Goal: Book appointment/travel/reservation

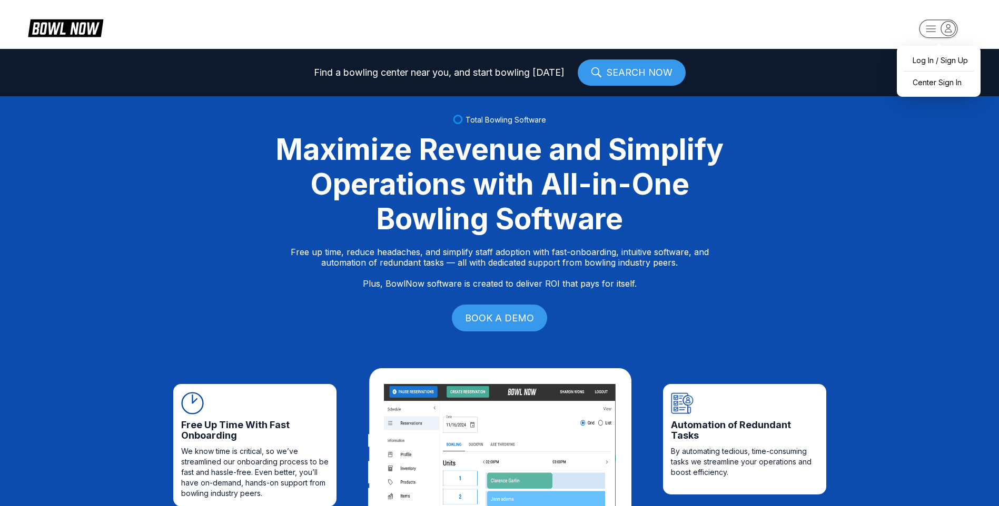
click at [946, 21] on rect "button" at bounding box center [938, 28] width 38 height 18
click at [928, 80] on div "Center Sign In" at bounding box center [938, 82] width 73 height 18
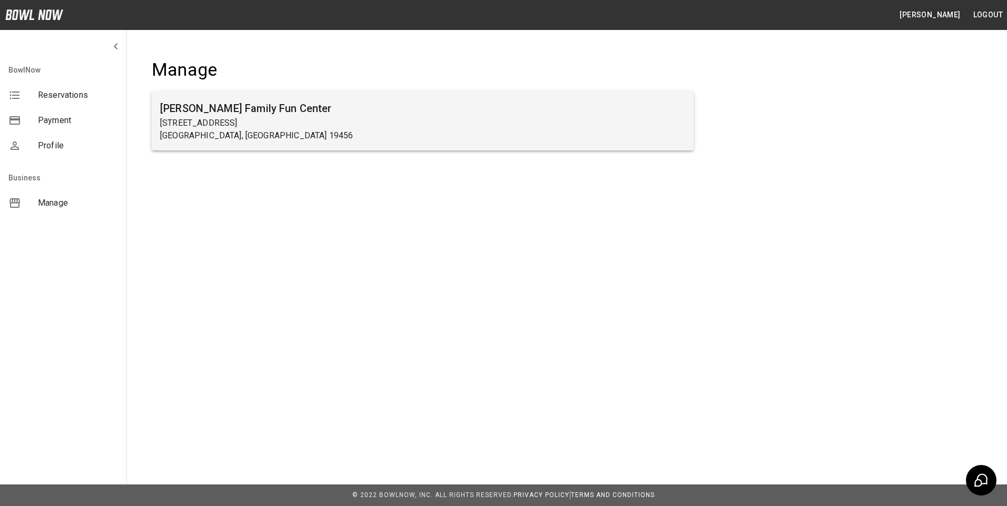
click at [213, 126] on p "2200 West Dr" at bounding box center [422, 123] width 525 height 13
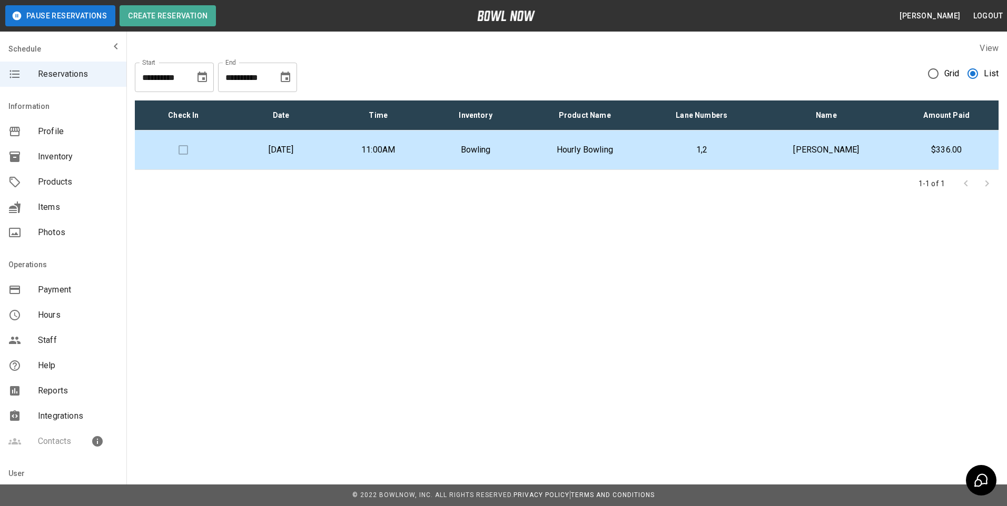
click at [590, 147] on p "Hourly Bowling" at bounding box center [585, 150] width 104 height 13
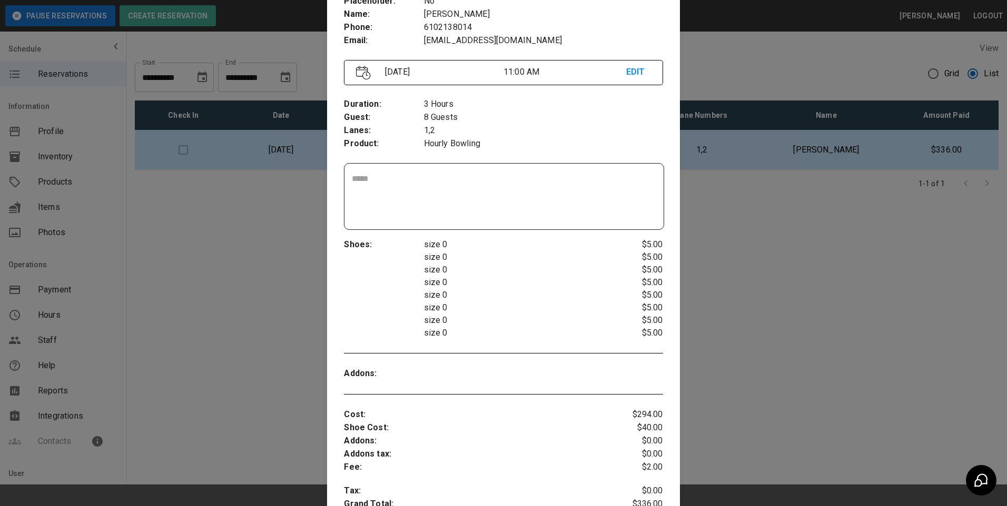
scroll to position [69, 0]
